Goal: Information Seeking & Learning: Understand process/instructions

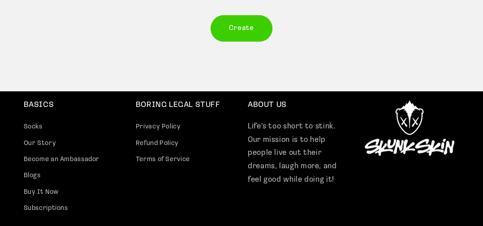
scroll to position [252, 0]
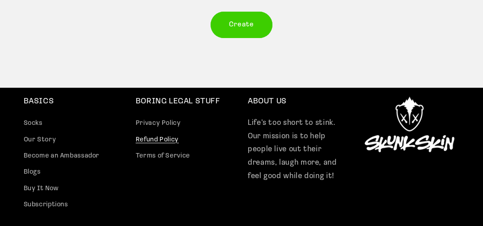
click at [141, 142] on link "Refund Policy" at bounding box center [157, 140] width 43 height 16
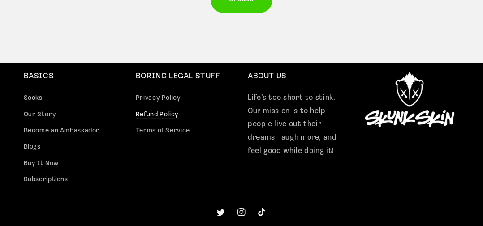
scroll to position [295, 0]
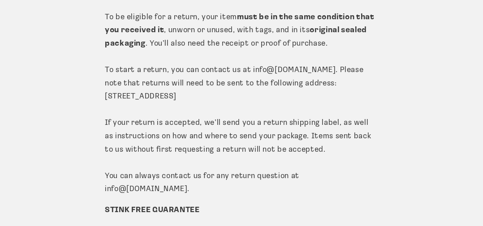
scroll to position [138, 0]
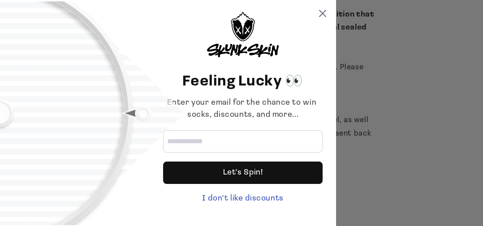
click at [93, 138] on div at bounding box center [75, 113] width 150 height 206
click at [142, 132] on div at bounding box center [75, 113] width 150 height 206
click at [325, 16] on icon at bounding box center [322, 13] width 7 height 7
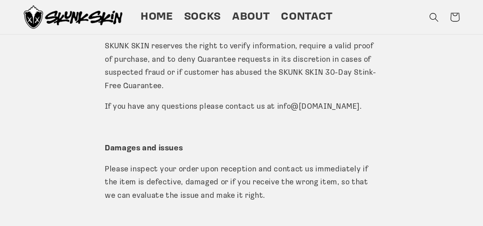
scroll to position [0, 0]
